Goal: Transaction & Acquisition: Purchase product/service

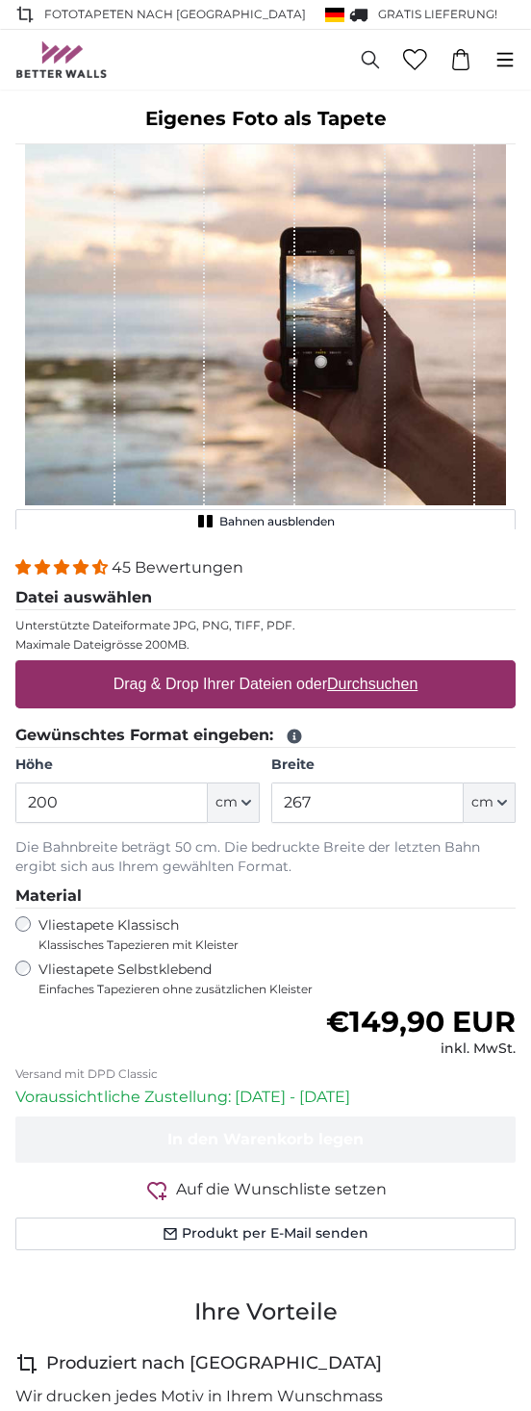
drag, startPoint x: 154, startPoint y: 803, endPoint x: 5, endPoint y: 820, distance: 150.2
click at [15, 818] on input "200" at bounding box center [111, 802] width 192 height 40
type input "300"
drag, startPoint x: 378, startPoint y: 793, endPoint x: 258, endPoint y: 796, distance: 120.3
click at [271, 795] on input "267" at bounding box center [367, 802] width 192 height 40
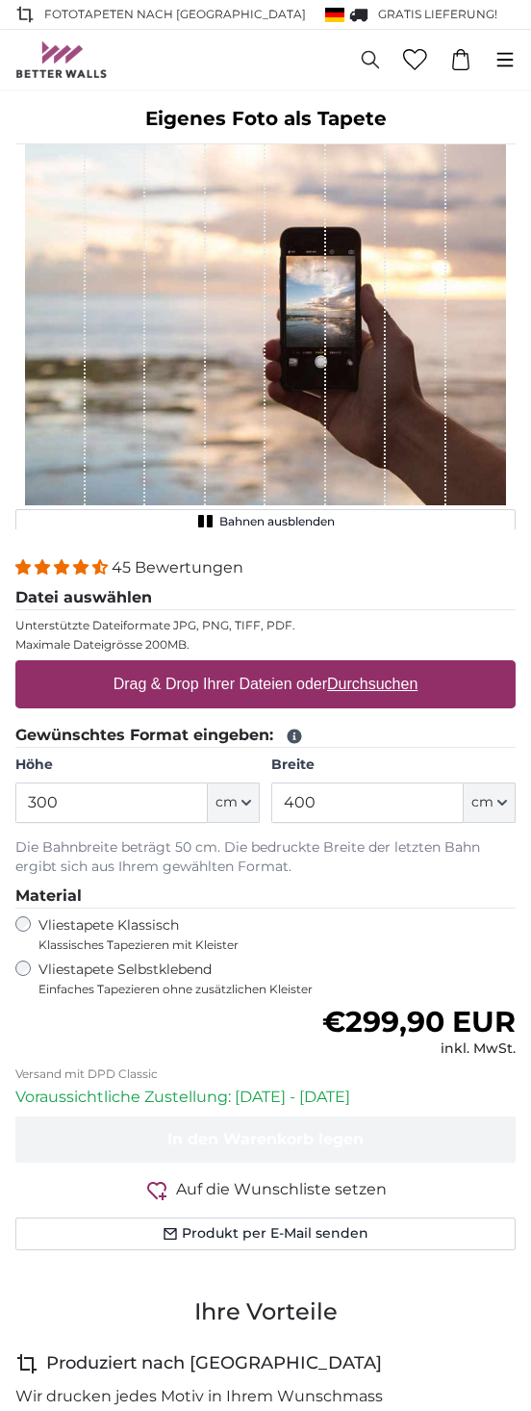
click at [18, 961] on div "Vliestapete Selbstklebend Einfaches Tapezieren ohne zusätzlichen Kleister" at bounding box center [265, 978] width 500 height 37
drag, startPoint x: 332, startPoint y: 798, endPoint x: 187, endPoint y: 770, distance: 148.0
click at [271, 783] on input "400" at bounding box center [367, 802] width 192 height 40
drag, startPoint x: 324, startPoint y: 795, endPoint x: 265, endPoint y: 800, distance: 59.9
click at [271, 800] on input "200" at bounding box center [367, 802] width 192 height 40
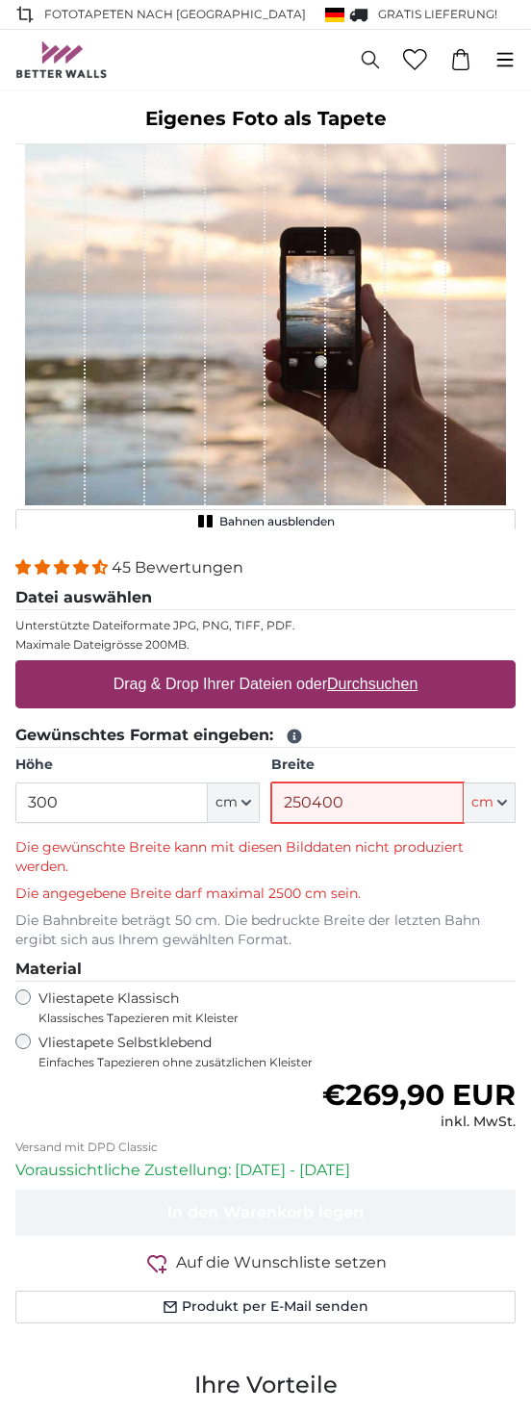
drag, startPoint x: 351, startPoint y: 800, endPoint x: 180, endPoint y: 766, distance: 174.6
click at [271, 795] on input "250400" at bounding box center [367, 802] width 192 height 40
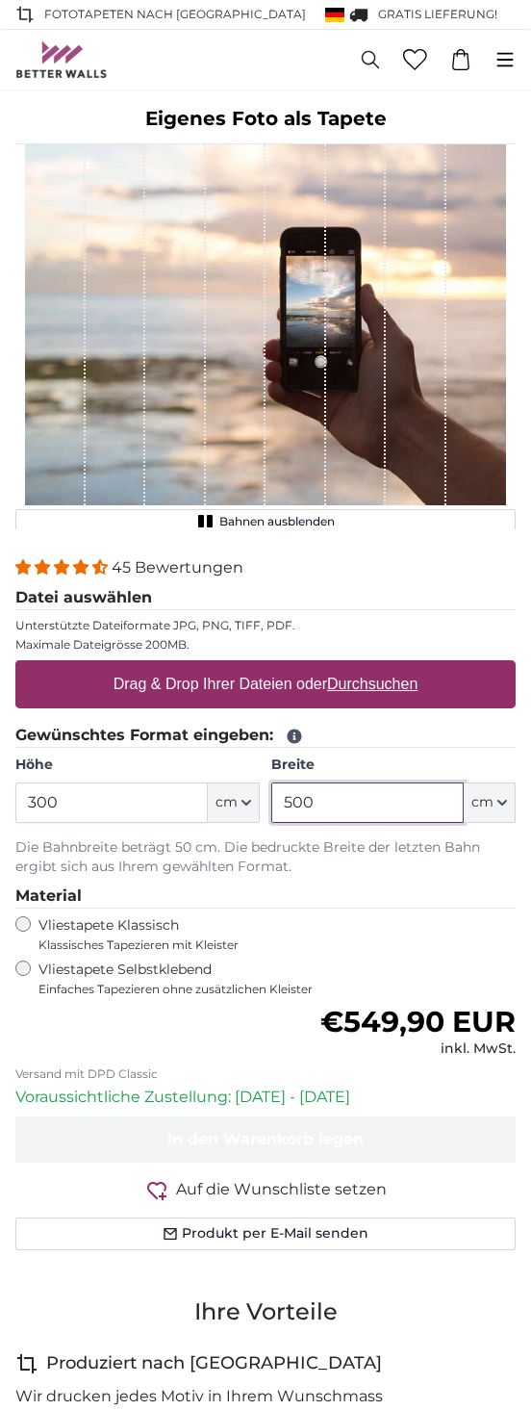
type input "500"
